Goal: Transaction & Acquisition: Subscribe to service/newsletter

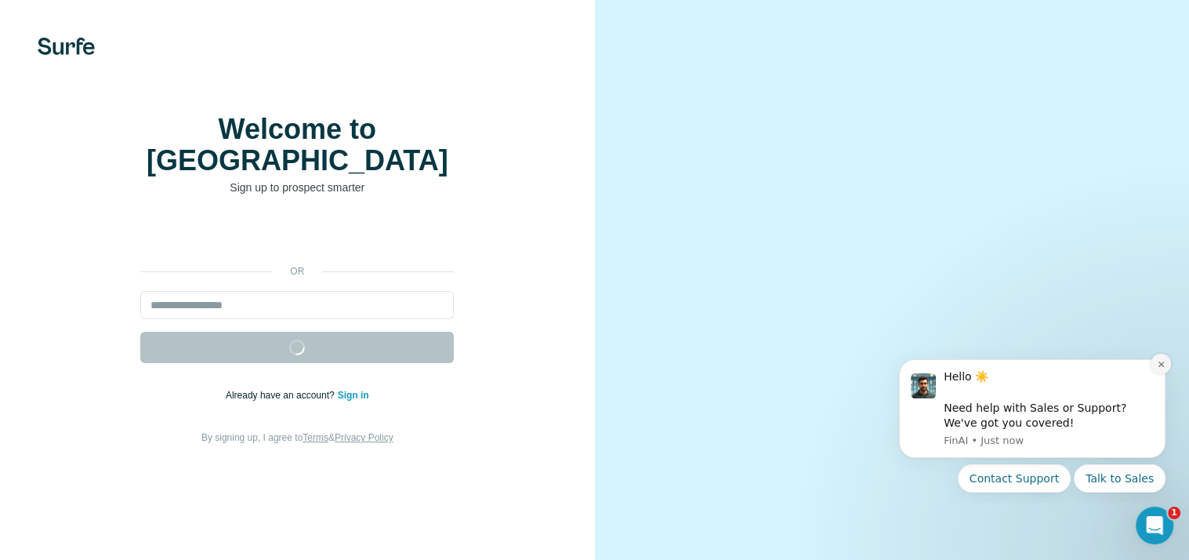
click at [1156, 372] on button "Dismiss notification" at bounding box center [1160, 363] width 20 height 20
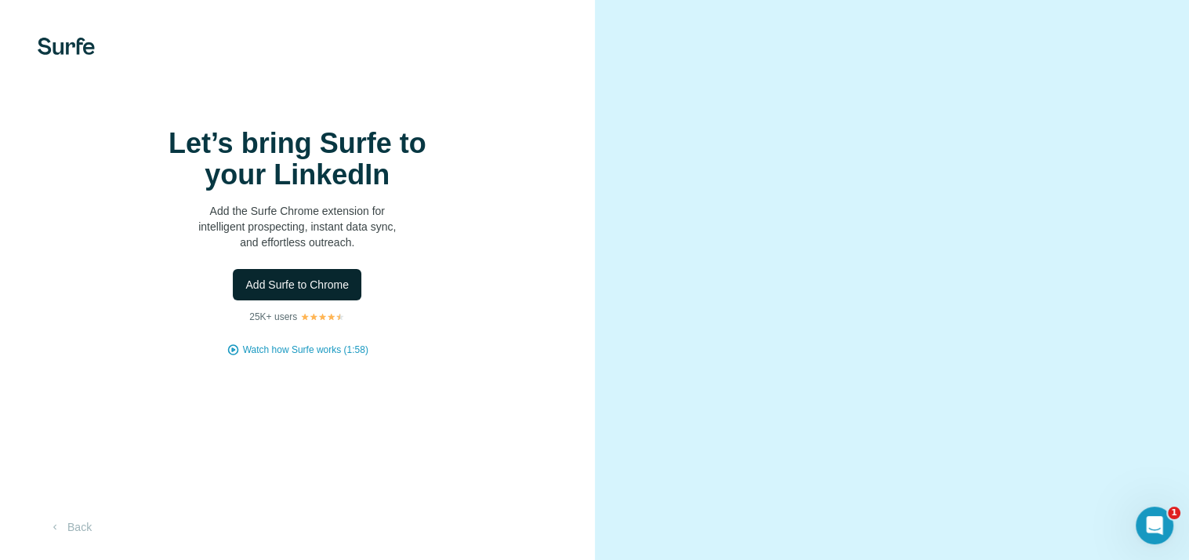
click at [276, 292] on span "Add Surfe to Chrome" at bounding box center [296, 285] width 103 height 16
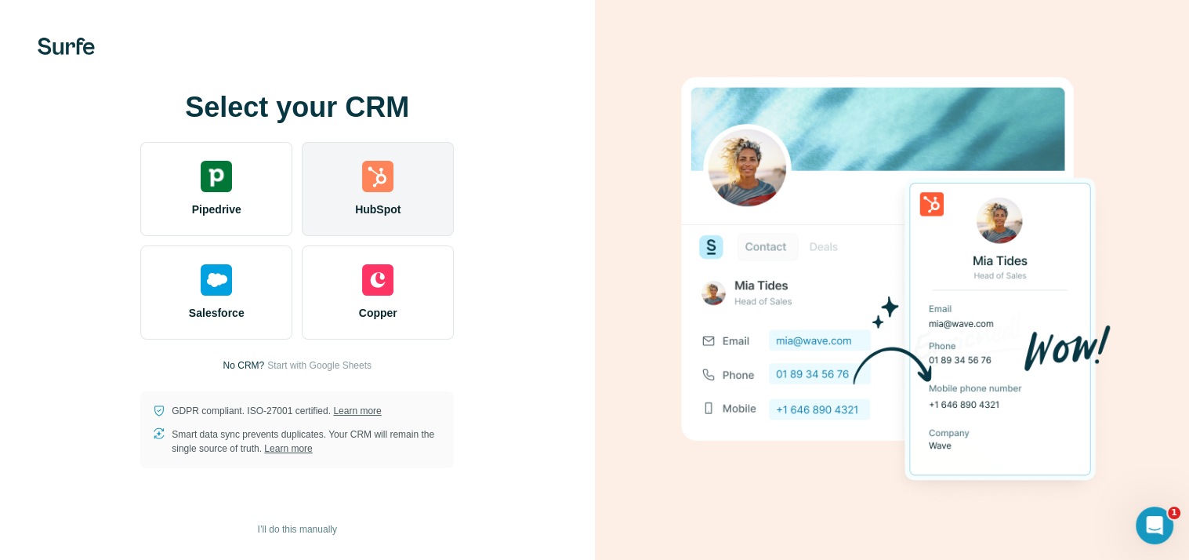
click at [399, 217] on span "HubSpot" at bounding box center [377, 209] width 45 height 16
